Goal: Contribute content

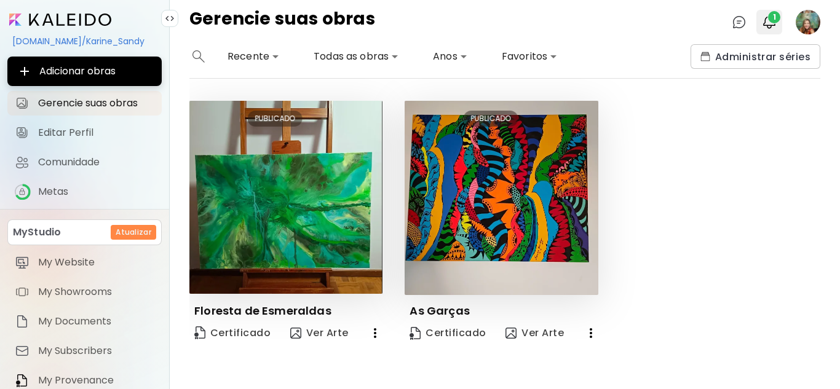
click at [776, 18] on span "1" at bounding box center [774, 17] width 12 height 12
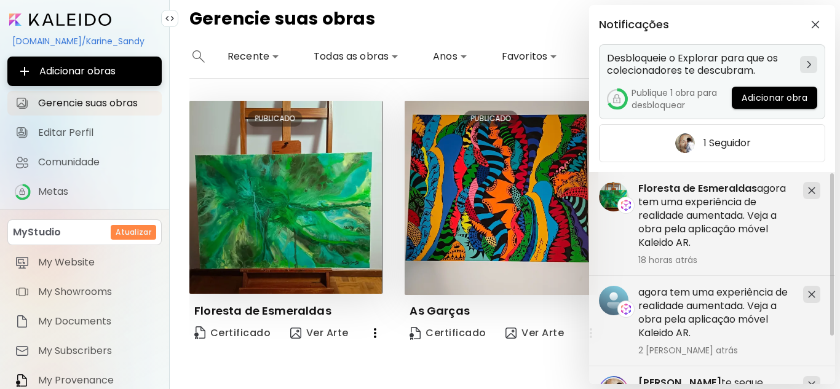
click at [809, 62] on img at bounding box center [809, 64] width 4 height 7
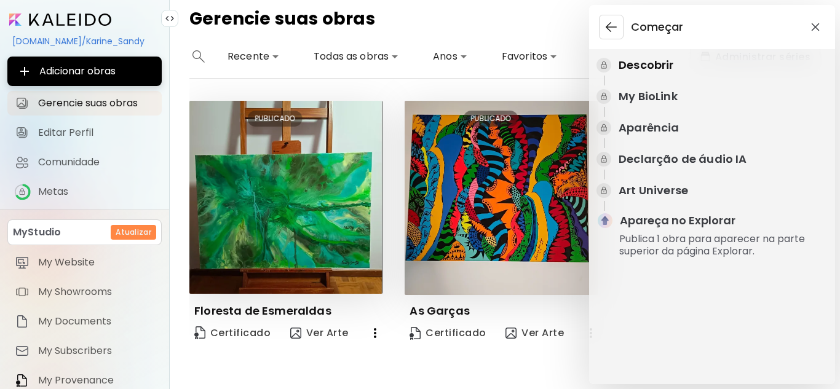
click at [605, 22] on img "button" at bounding box center [611, 27] width 15 height 15
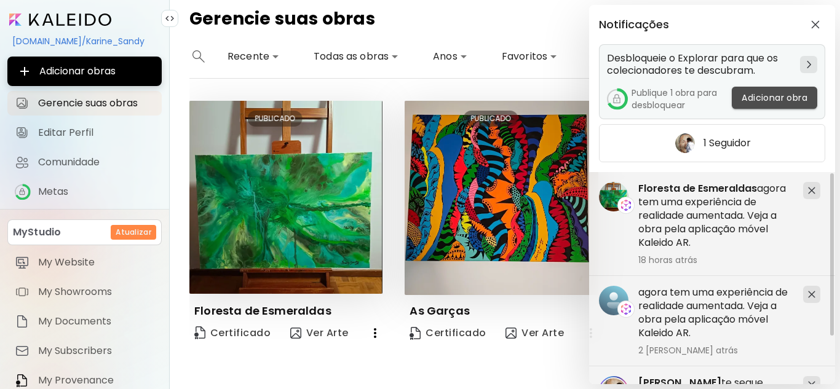
click at [782, 98] on span "Adicionar obra" at bounding box center [775, 98] width 66 height 13
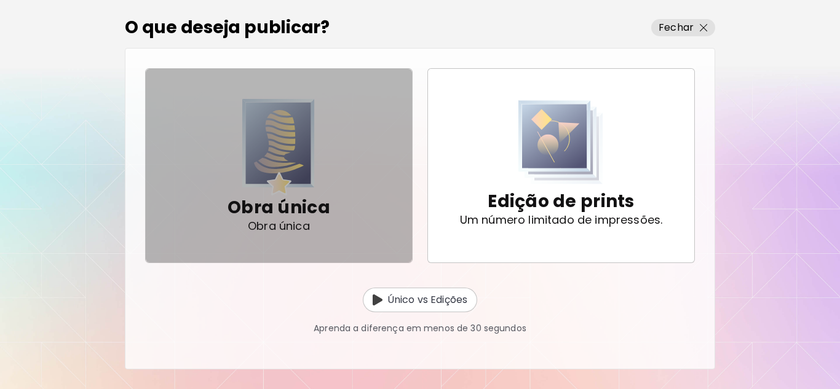
click at [292, 189] on img "button" at bounding box center [278, 147] width 73 height 97
